Goal: Information Seeking & Learning: Learn about a topic

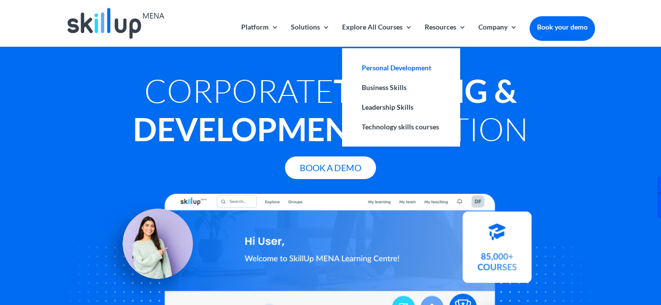
click at [384, 64] on link "Personal Development" at bounding box center [401, 68] width 98 height 20
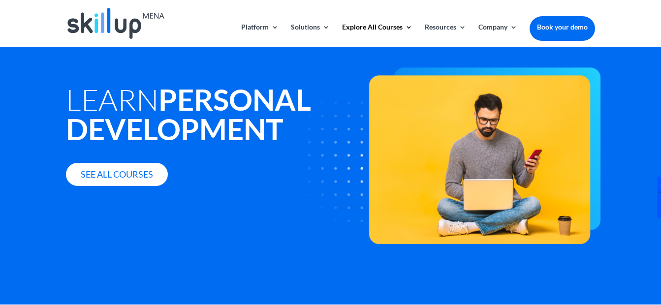
scroll to position [19, 0]
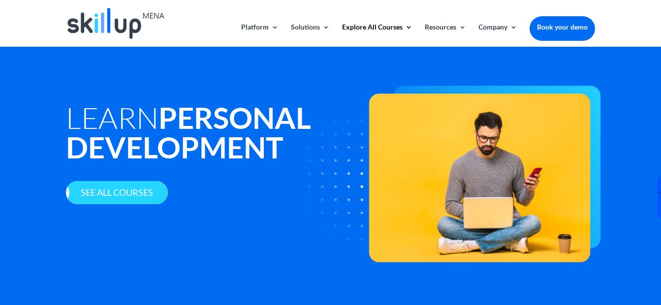
click at [124, 190] on link "See all courses" at bounding box center [117, 192] width 102 height 23
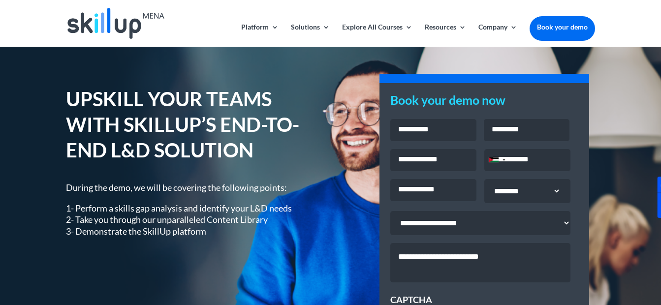
scroll to position [22, 0]
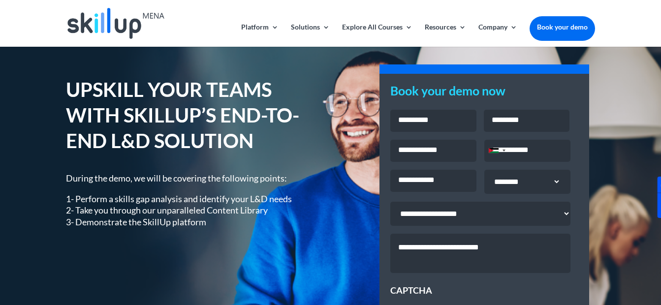
click at [623, 72] on div "UPSKILL YOUR TEAMS WITH SKILLUP’S END-TO-END L&D SOLUTION During the demo, we w…" at bounding box center [330, 233] width 661 height 417
